Goal: Book appointment/travel/reservation

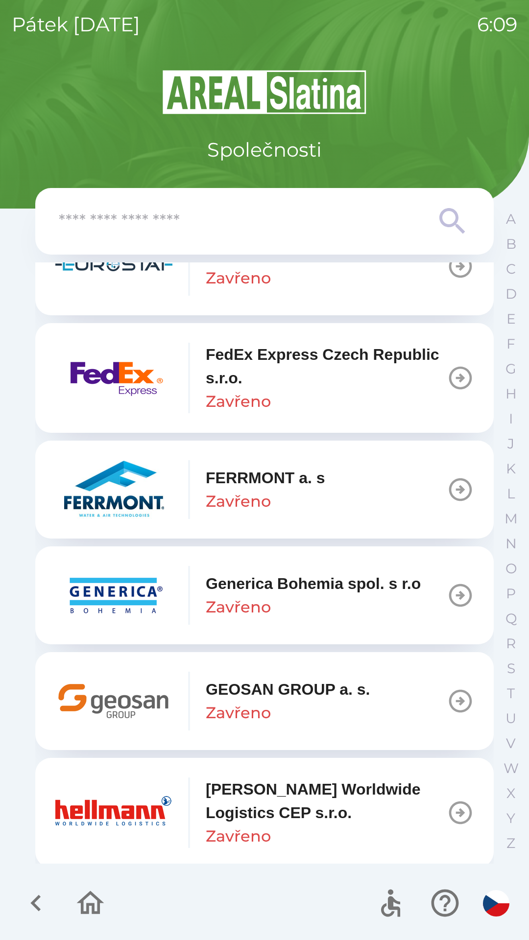
scroll to position [3129, 0]
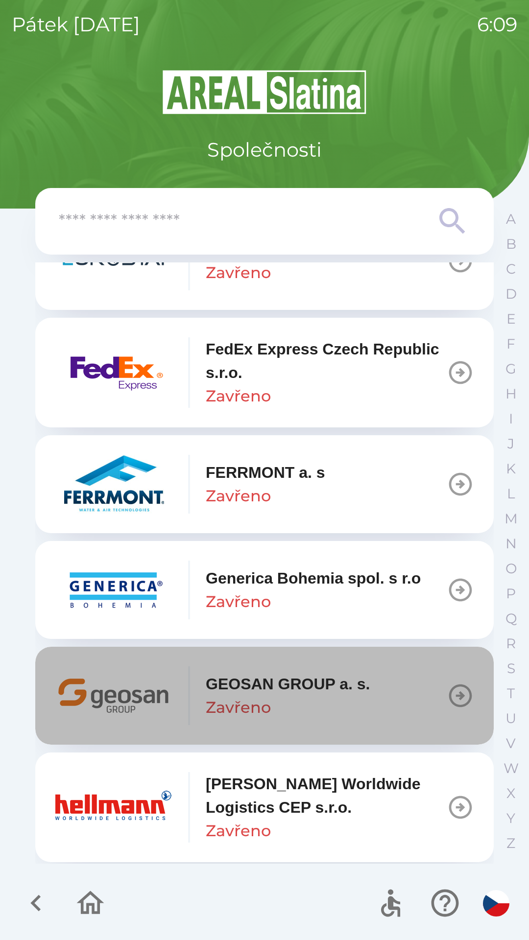
click at [448, 702] on icon "button" at bounding box center [459, 695] width 27 height 27
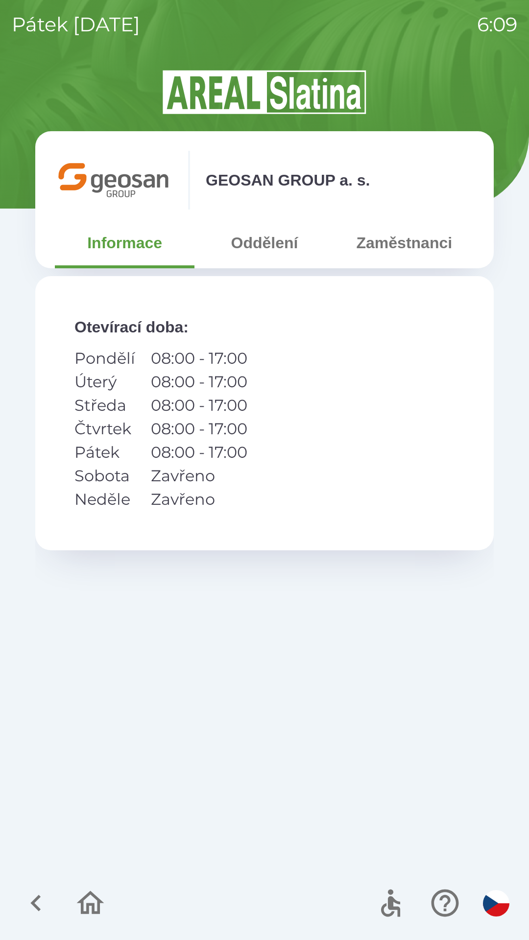
click at [405, 258] on button "Zaměstnanci" at bounding box center [404, 242] width 140 height 35
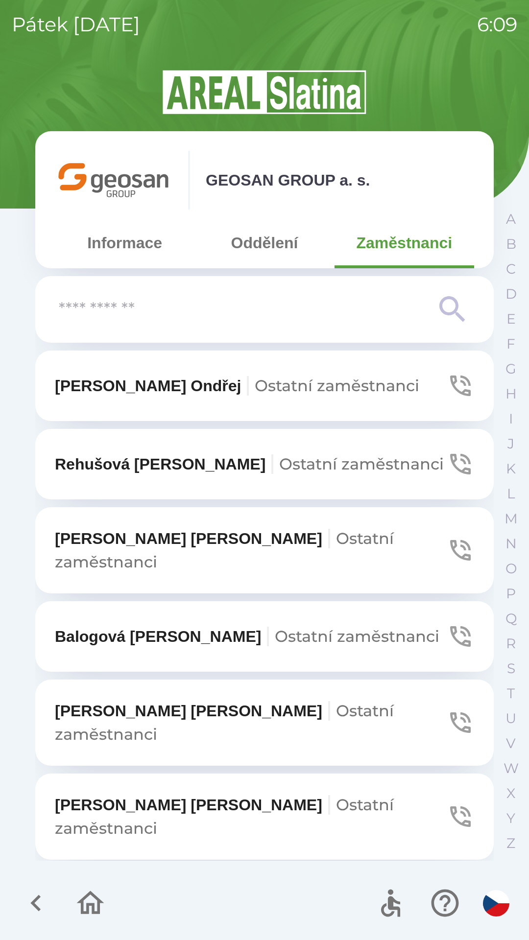
click at [448, 709] on icon "button" at bounding box center [459, 722] width 27 height 27
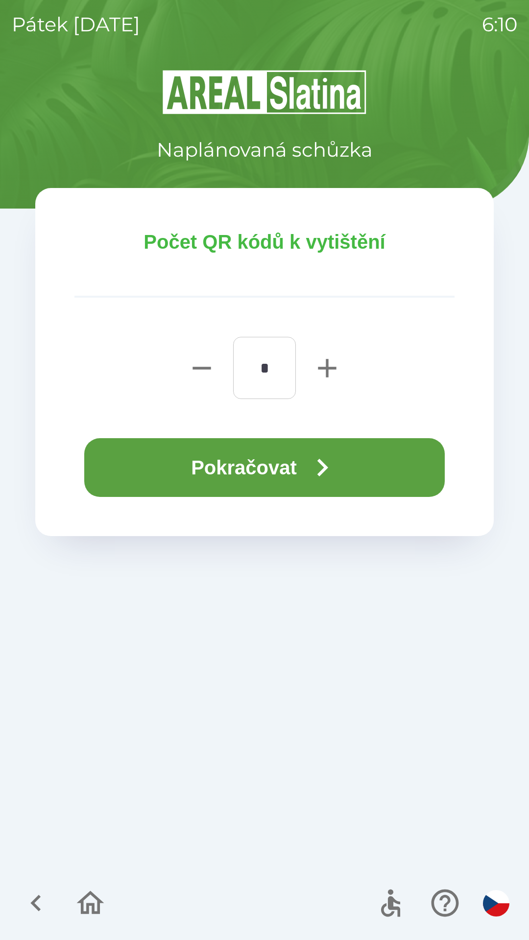
click at [328, 369] on icon "button" at bounding box center [327, 368] width 18 height 18
click at [328, 377] on icon "button" at bounding box center [327, 368] width 18 height 18
click at [330, 371] on icon "button" at bounding box center [326, 367] width 31 height 31
type input "*"
click at [299, 467] on button "Pokračovat" at bounding box center [264, 467] width 360 height 59
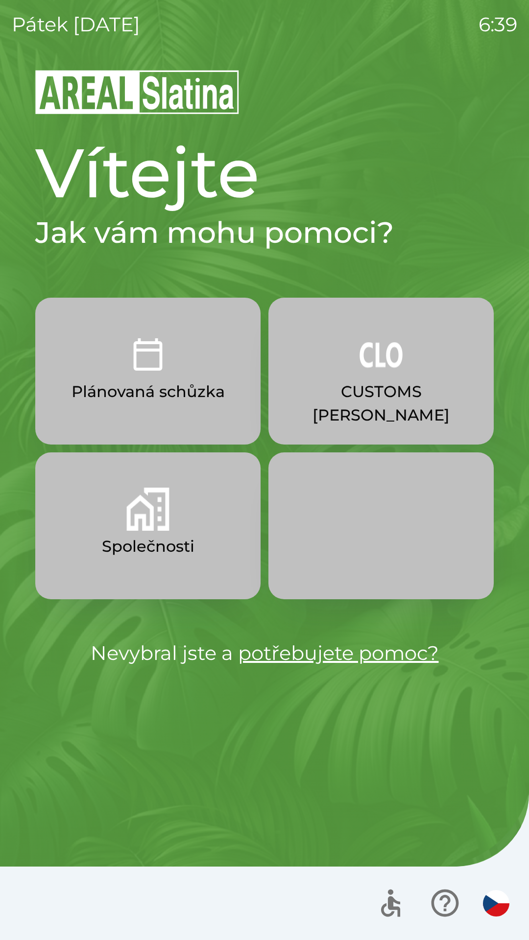
click at [360, 379] on button "CUSTOMS [PERSON_NAME]" at bounding box center [380, 371] width 225 height 147
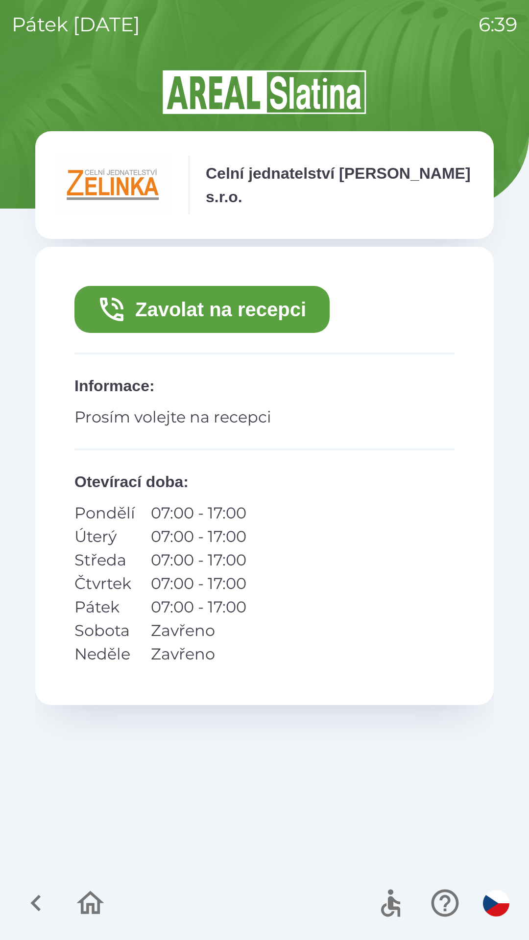
click at [35, 899] on icon "button" at bounding box center [35, 903] width 10 height 17
